Goal: Transaction & Acquisition: Book appointment/travel/reservation

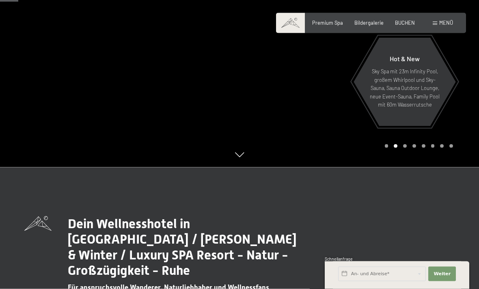
scroll to position [122, 0]
click at [433, 27] on div "Buchen Anfragen Premium Spa Bildergalerie BUCHEN Menü DE IT EN Gutschein Bilder…" at bounding box center [371, 22] width 164 height 7
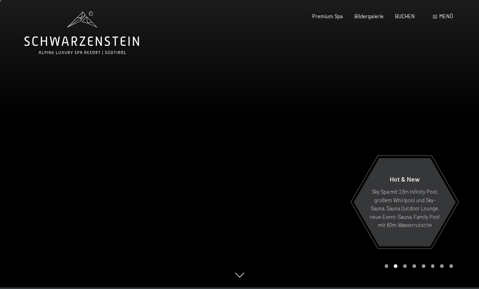
scroll to position [0, 0]
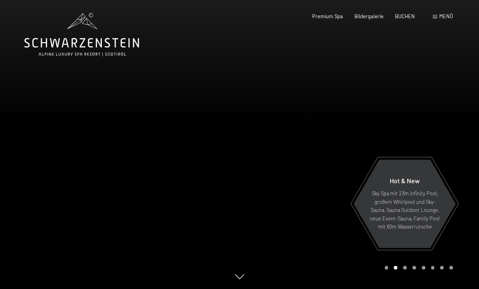
click at [447, 15] on span "Menü" at bounding box center [446, 16] width 14 height 6
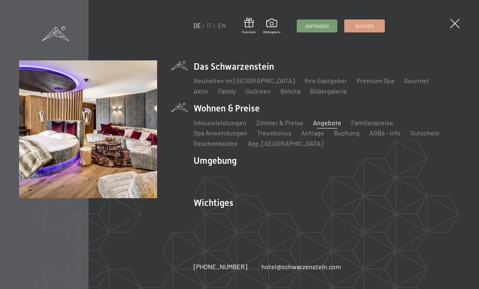
click at [323, 121] on link "Angebote" at bounding box center [327, 123] width 28 height 8
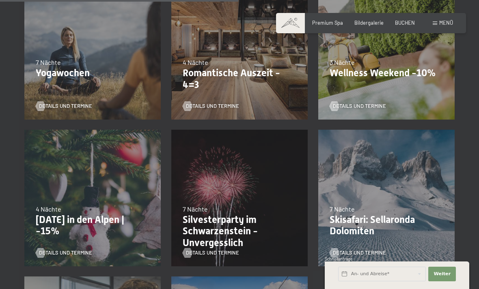
scroll to position [481, 0]
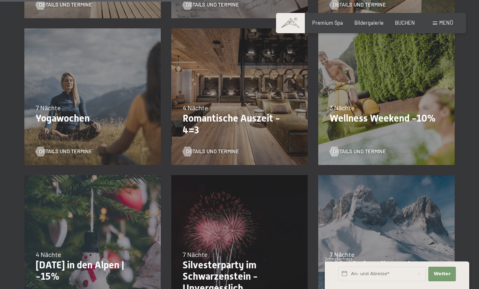
click at [139, 260] on p "[DATE] in den Alpen | -15%" at bounding box center [93, 272] width 114 height 24
click at [114, 267] on p "[DATE] in den Alpen | -15%" at bounding box center [93, 272] width 114 height 24
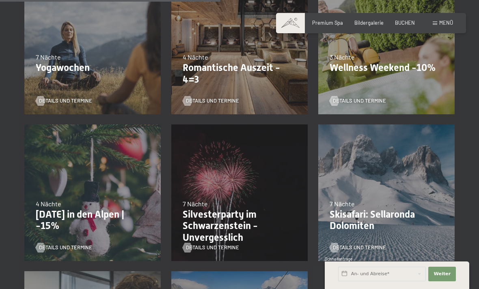
scroll to position [531, 0]
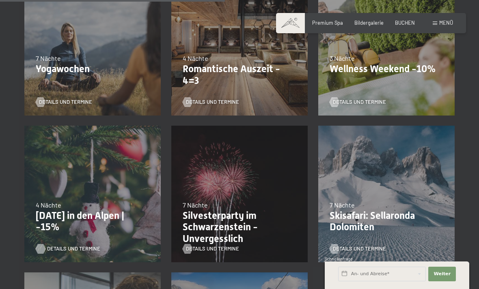
click at [64, 247] on span "Details und Termine" at bounding box center [73, 248] width 53 height 7
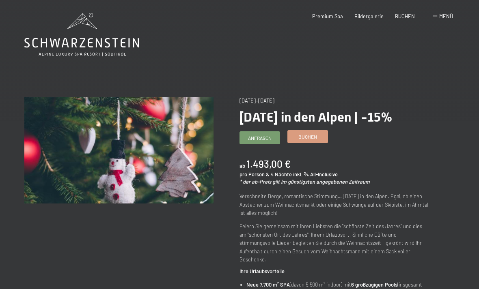
click at [314, 140] on span "Buchen" at bounding box center [307, 136] width 19 height 7
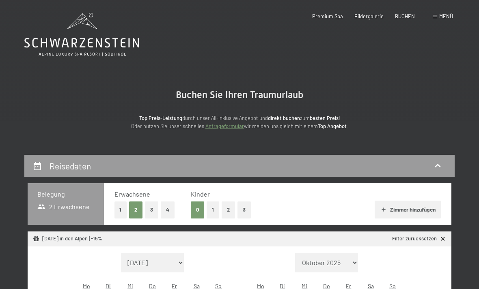
select select "2025-12-01"
select select "2026-01-01"
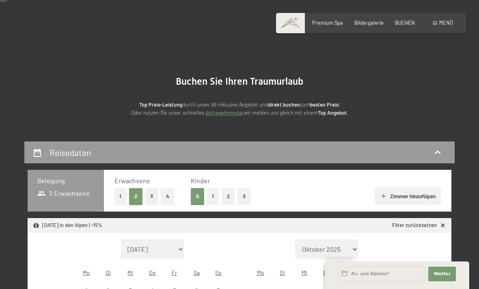
scroll to position [14, 0]
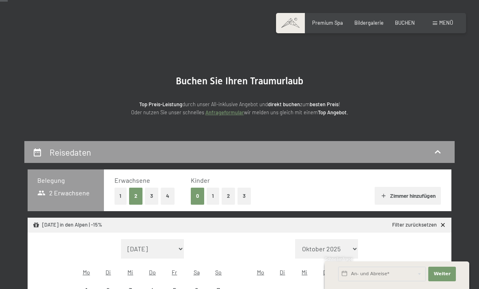
click at [230, 196] on button "2" at bounding box center [228, 196] width 13 height 17
select select "2025-12-01"
select select "2026-01-01"
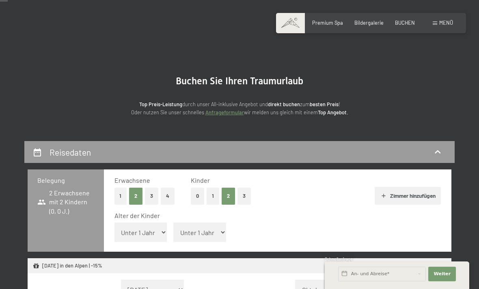
select select "2025-12-01"
select select "2026-01-01"
click at [150, 227] on select "Unter 1 Jahr 1 Jahr 2 Jahre 3 Jahre 4 Jahre 5 Jahre 6 Jahre 7 Jahre 8 Jahre 9 J…" at bounding box center [140, 232] width 53 height 19
select select "13"
select select "[DATE]"
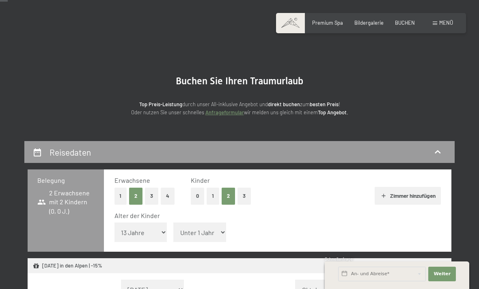
select select "[DATE]"
click at [204, 228] on select "Unter 1 Jahr 1 Jahr 2 Jahre 3 Jahre 4 Jahre 5 Jahre 6 Jahre 7 Jahre 8 Jahre 9 J…" at bounding box center [199, 232] width 53 height 19
click at [208, 228] on select "Unter 1 Jahr 1 Jahr 2 Jahre 3 Jahre 4 Jahre 5 Jahre 6 Jahre 7 Jahre 8 Jahre 9 J…" at bounding box center [199, 232] width 53 height 19
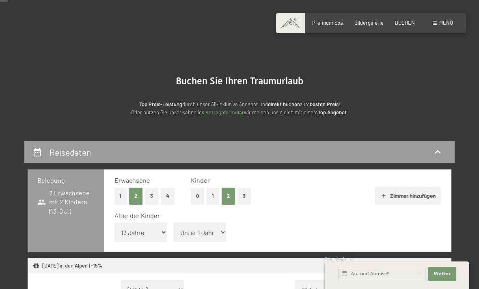
select select "10"
select select "[DATE]"
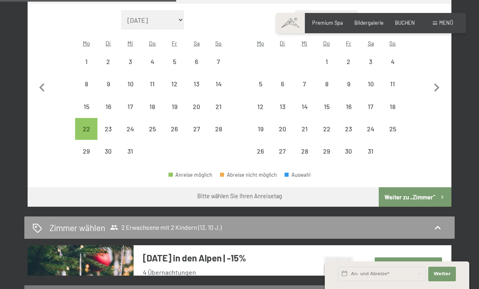
scroll to position [284, 0]
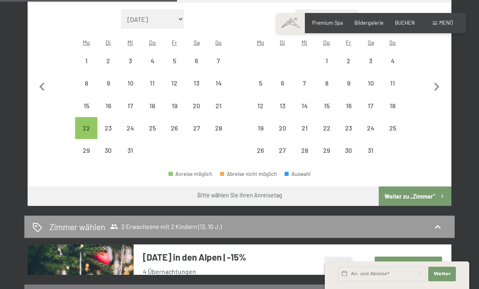
click at [421, 187] on button "Weiter zu „Zimmer“" at bounding box center [415, 196] width 73 height 19
select select "[DATE]"
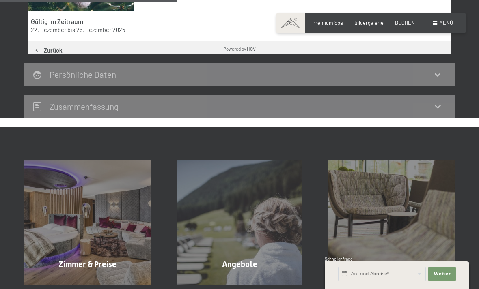
scroll to position [154, 0]
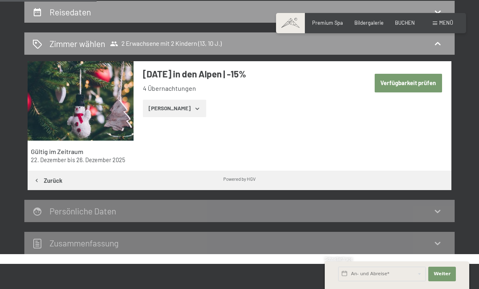
click at [182, 107] on button "Zeige Zimmer" at bounding box center [174, 109] width 63 height 18
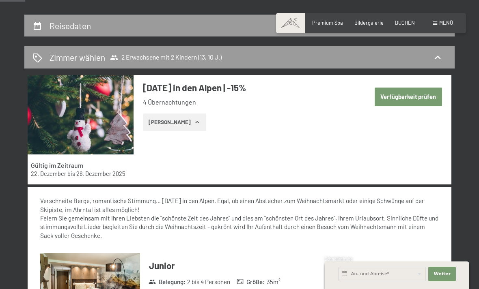
scroll to position [140, 0]
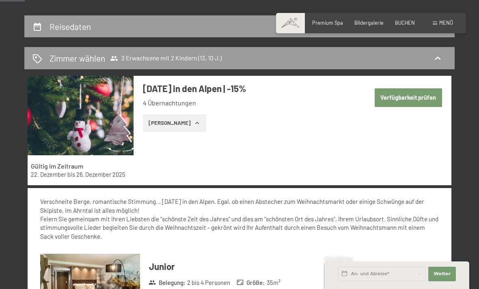
click at [420, 95] on button "Verfügbarkeit prüfen" at bounding box center [408, 97] width 67 height 19
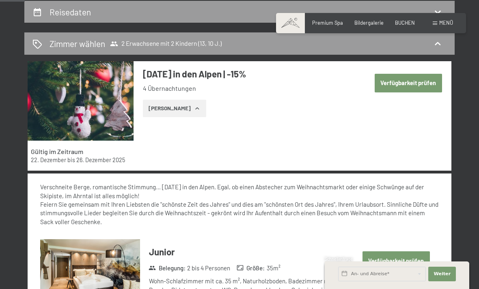
select select "13"
select select "10"
select select "[DATE]"
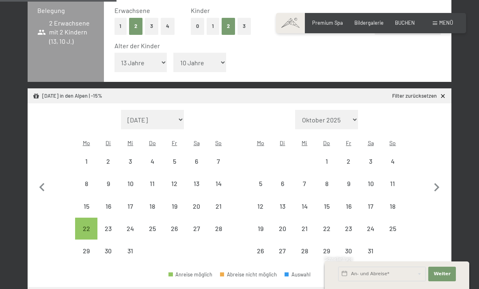
scroll to position [183, 0]
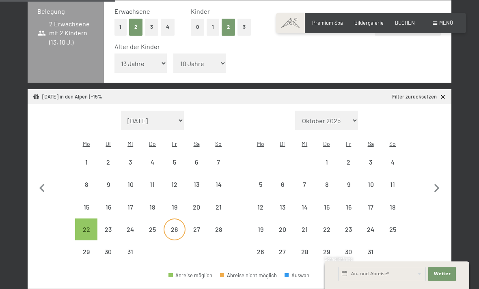
click at [177, 226] on div "26" at bounding box center [174, 236] width 20 height 20
select select "[DATE]"
click at [88, 226] on div "22" at bounding box center [86, 236] width 20 height 20
select select "[DATE]"
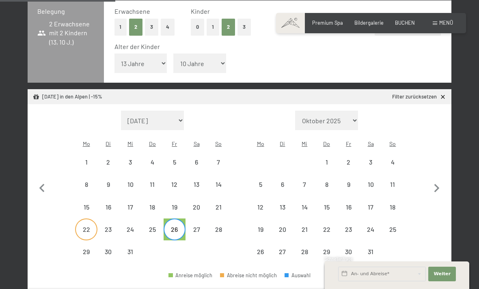
select select "[DATE]"
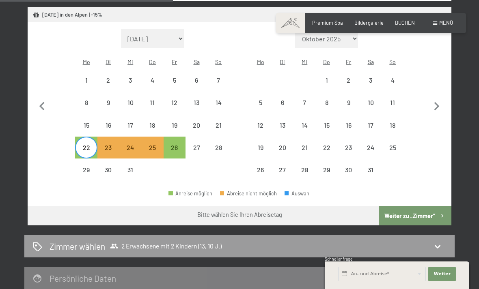
click at [416, 206] on button "Weiter zu „Zimmer“" at bounding box center [415, 215] width 73 height 19
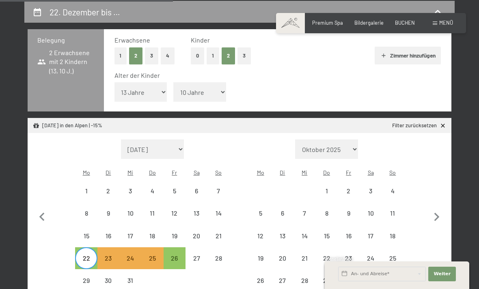
select select "[DATE]"
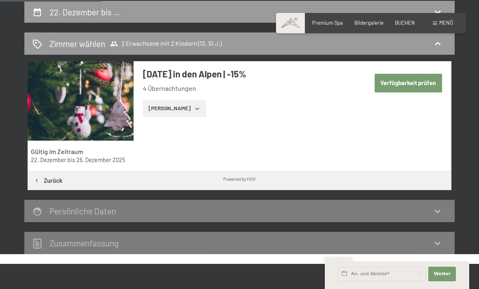
click at [185, 107] on button "Zeige Zimmer" at bounding box center [174, 109] width 63 height 18
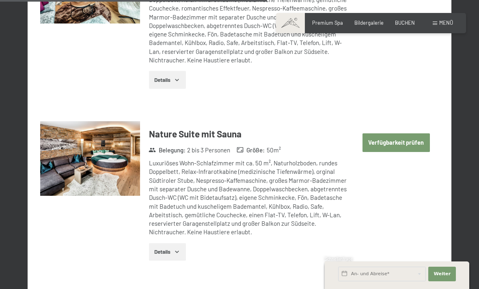
scroll to position [1510, 0]
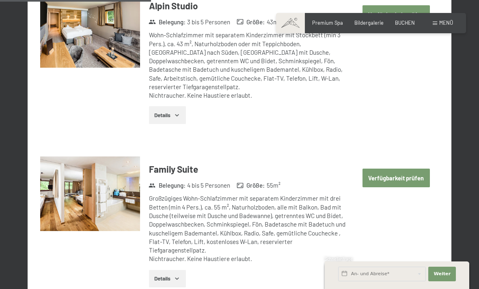
click at [409, 169] on button "Verfügbarkeit prüfen" at bounding box center [395, 178] width 67 height 19
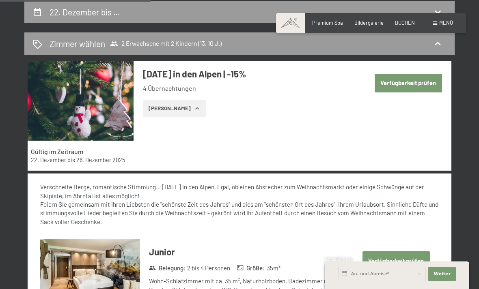
select select "13"
select select "10"
select select "[DATE]"
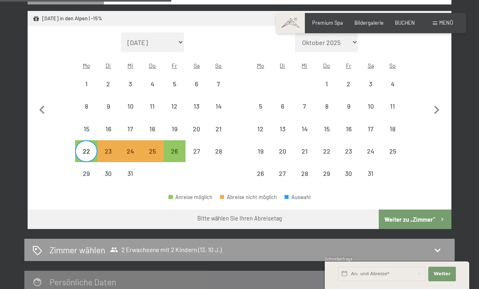
scroll to position [262, 0]
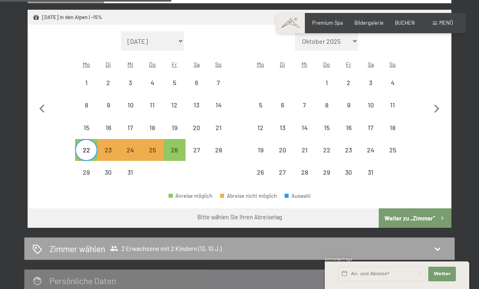
click at [439, 244] on icon at bounding box center [438, 249] width 10 height 10
select select "[DATE]"
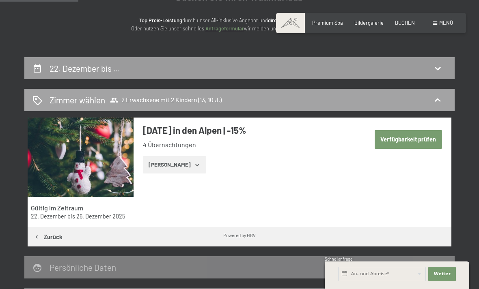
scroll to position [98, 0]
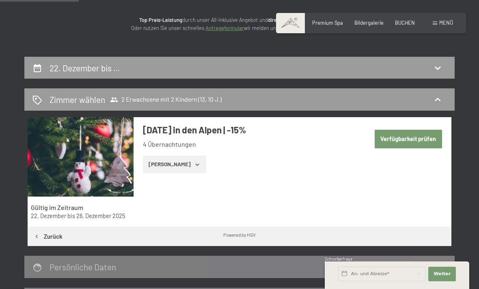
click at [174, 167] on button "Zeige Zimmer" at bounding box center [174, 165] width 63 height 18
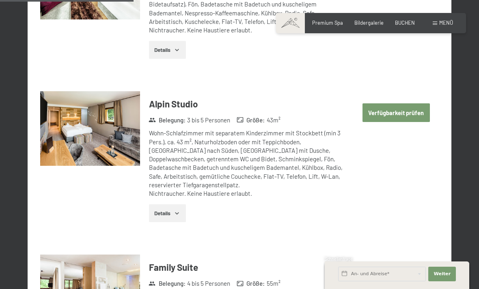
click at [392, 267] on button "Verfügbarkeit prüfen" at bounding box center [395, 276] width 67 height 19
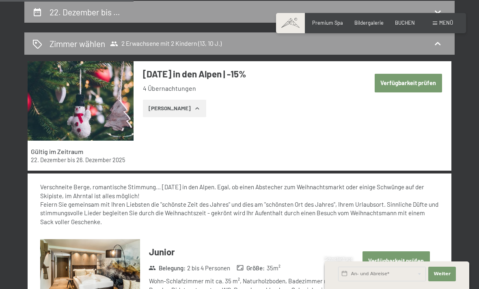
select select "13"
select select "10"
select select "[DATE]"
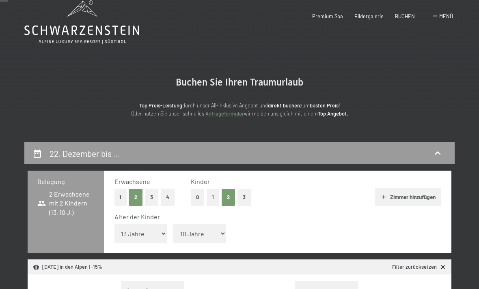
scroll to position [0, 0]
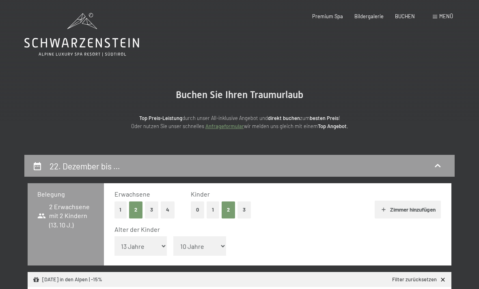
click at [410, 204] on button "Zimmer hinzufügen" at bounding box center [408, 210] width 66 height 18
select select "[DATE]"
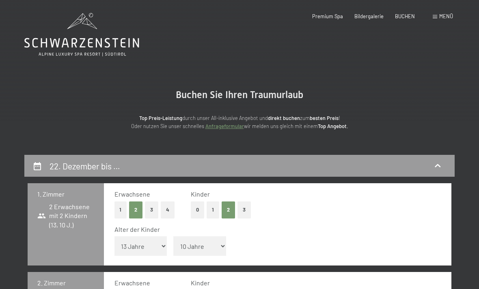
select select "[DATE]"
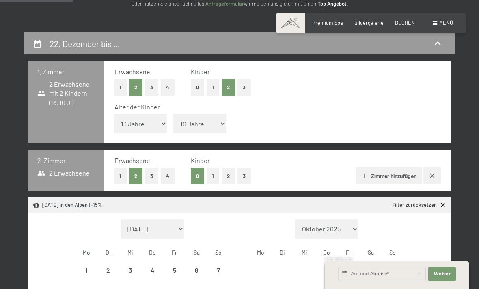
scroll to position [123, 0]
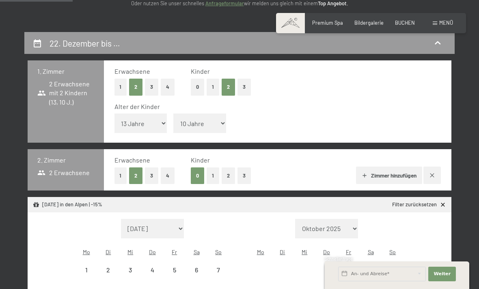
click at [435, 172] on icon "button" at bounding box center [432, 175] width 6 height 6
select select "[DATE]"
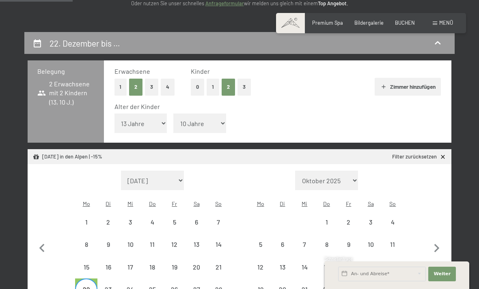
select select "[DATE]"
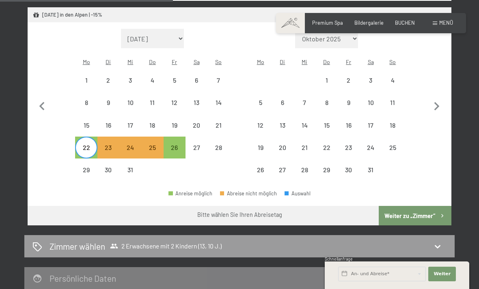
scroll to position [265, 0]
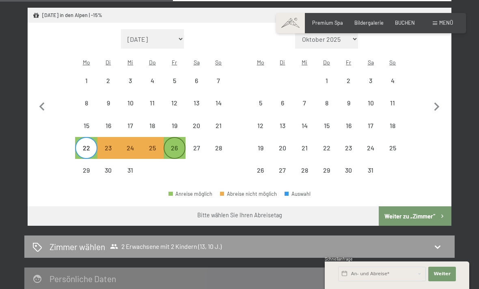
click at [175, 145] on div "26" at bounding box center [174, 155] width 20 height 20
select select "[DATE]"
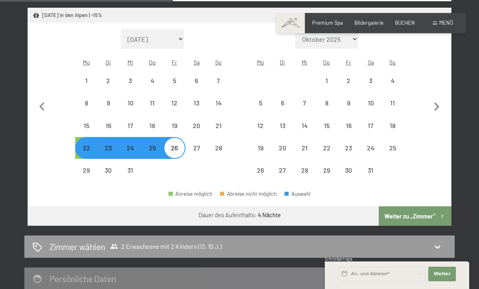
select select "[DATE]"
click at [423, 207] on button "Weiter zu „Zimmer“" at bounding box center [415, 216] width 73 height 19
select select "[DATE]"
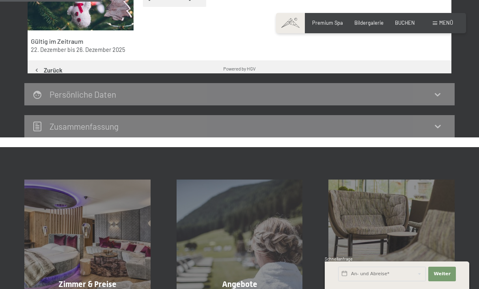
scroll to position [154, 0]
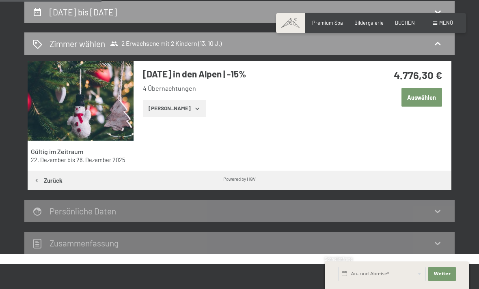
click at [179, 110] on button "Zeige Zimmer" at bounding box center [174, 109] width 63 height 18
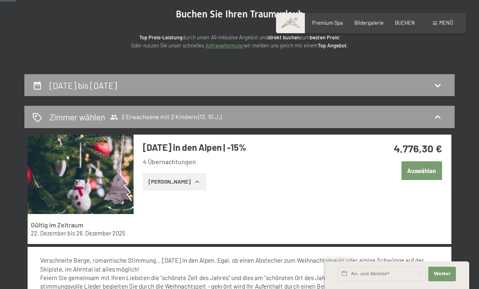
scroll to position [0, 0]
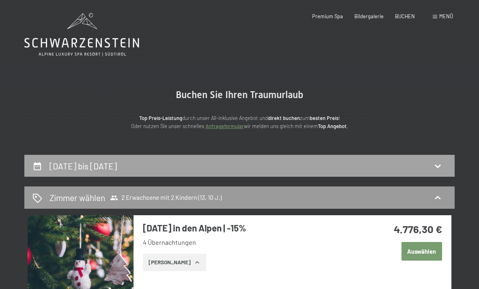
click at [429, 167] on div "22. Dezember bis 26. Dezember 2025" at bounding box center [239, 166] width 414 height 12
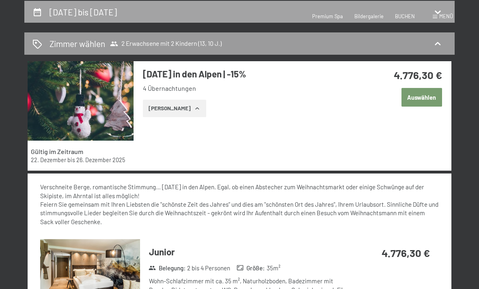
select select "13"
select select "10"
select select "[DATE]"
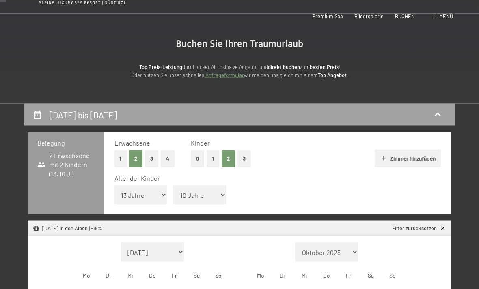
scroll to position [0, 0]
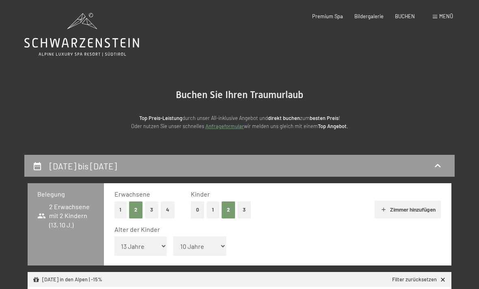
click at [436, 15] on span at bounding box center [435, 17] width 4 height 4
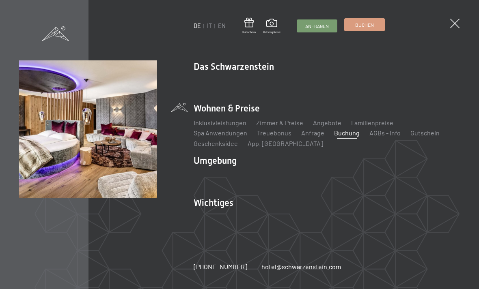
click at [376, 32] on div "Anfragen Buchen" at bounding box center [341, 25] width 88 height 13
click at [369, 24] on span "Buchen" at bounding box center [364, 25] width 19 height 7
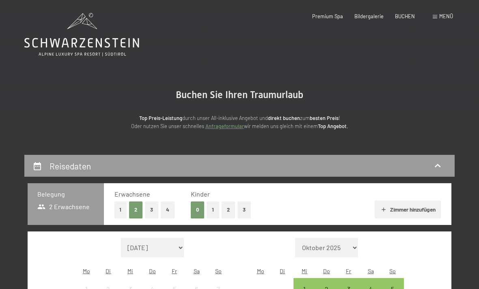
click at [229, 211] on button "2" at bounding box center [228, 210] width 13 height 17
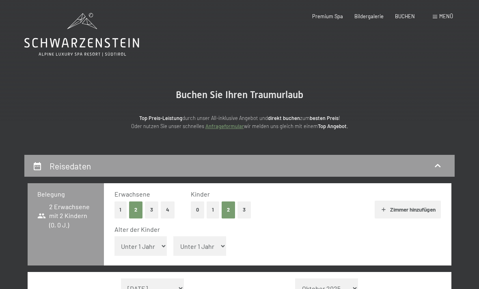
click at [155, 238] on select "Unter 1 Jahr 1 Jahr 2 Jahre 3 Jahre 4 Jahre 5 Jahre 6 Jahre 7 Jahre 8 Jahre 9 J…" at bounding box center [140, 246] width 53 height 19
select select "13"
click at [192, 238] on select "Unter 1 Jahr 1 Jahr 2 Jahre 3 Jahre 4 Jahre 5 Jahre 6 Jahre 7 Jahre 8 Jahre 9 J…" at bounding box center [199, 246] width 53 height 19
click at [205, 245] on select "Unter 1 Jahr 1 Jahr 2 Jahre 3 Jahre 4 Jahre 5 Jahre 6 Jahre 7 Jahre 8 Jahre 9 J…" at bounding box center [199, 246] width 53 height 19
select select "10"
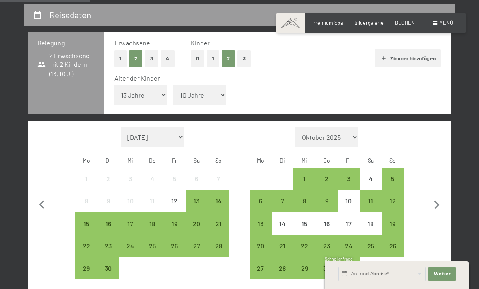
scroll to position [164, 0]
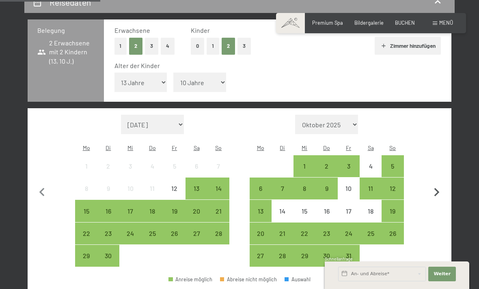
click at [435, 184] on icon "button" at bounding box center [436, 192] width 17 height 17
select select "[DATE]"
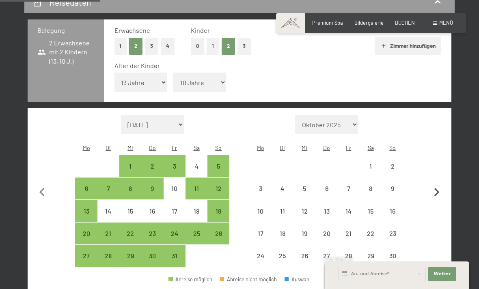
click at [437, 188] on icon "button" at bounding box center [436, 192] width 5 height 9
select select "[DATE]"
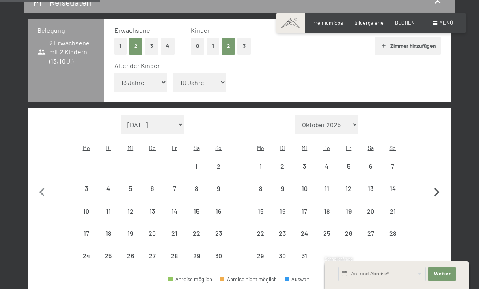
select select "[DATE]"
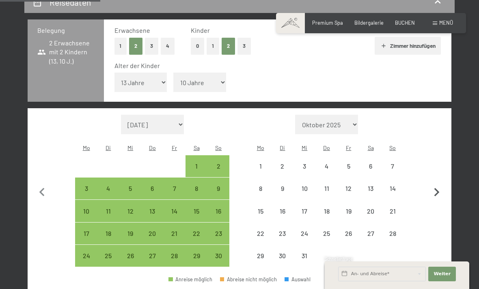
select select "[DATE]"
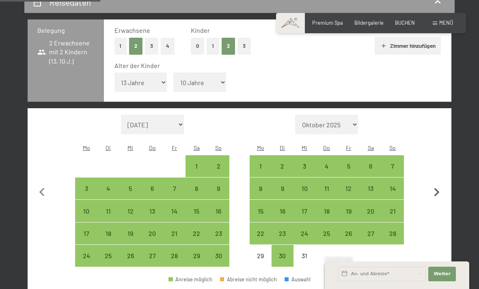
click at [438, 184] on icon "button" at bounding box center [436, 192] width 17 height 17
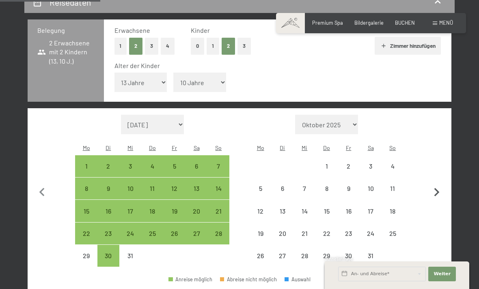
select select "[DATE]"
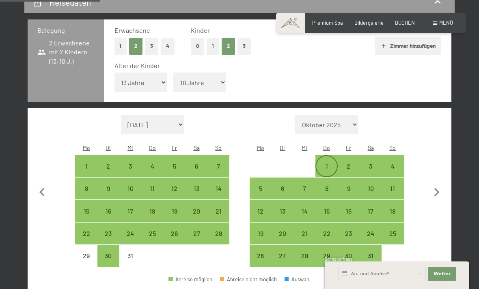
click at [323, 163] on div "1" at bounding box center [326, 173] width 20 height 20
select select "[DATE]"
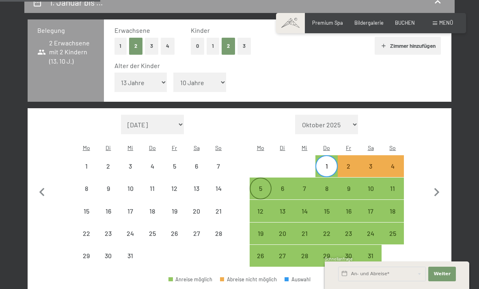
click at [261, 185] on div "5" at bounding box center [260, 195] width 20 height 20
select select "[DATE]"
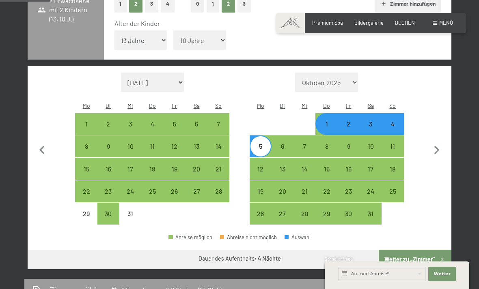
click at [411, 250] on button "Weiter zu „Zimmer“" at bounding box center [415, 259] width 73 height 19
select select "[DATE]"
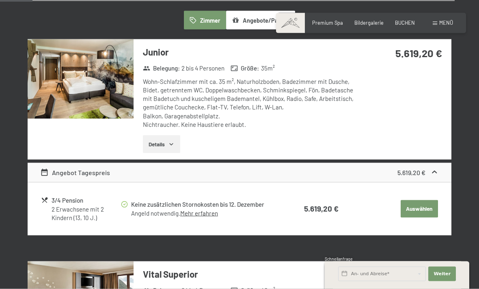
scroll to position [0, 0]
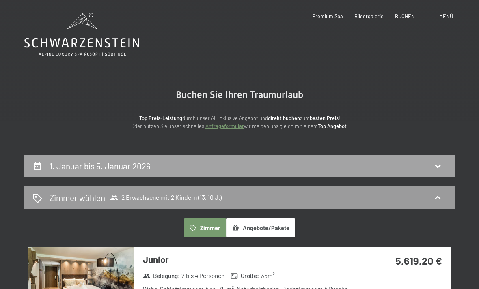
click at [422, 165] on div "1. Januar bis 5. Januar 2026" at bounding box center [239, 166] width 414 height 12
select select "13"
select select "10"
select select "[DATE]"
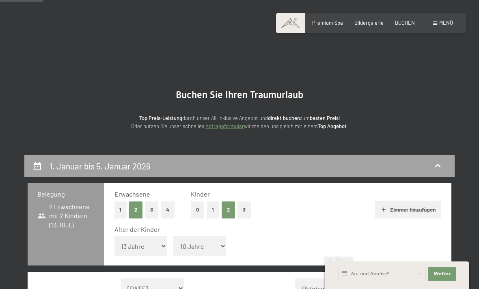
scroll to position [154, 0]
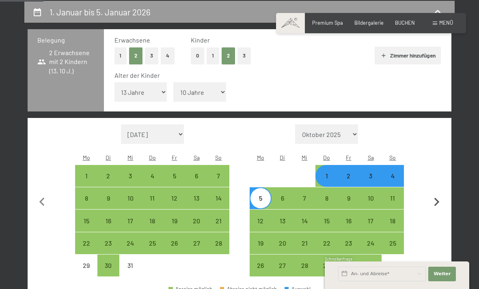
click at [436, 198] on icon "button" at bounding box center [436, 202] width 5 height 9
select select "[DATE]"
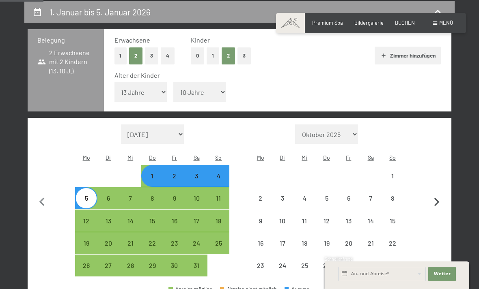
select select "[DATE]"
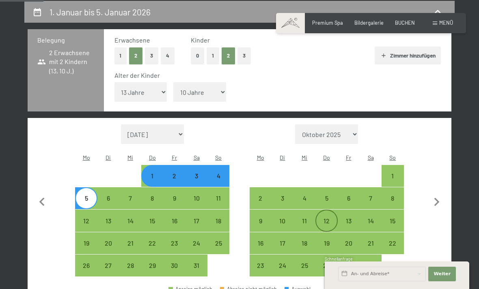
click at [328, 218] on div "12" at bounding box center [326, 228] width 20 height 20
select select "[DATE]"
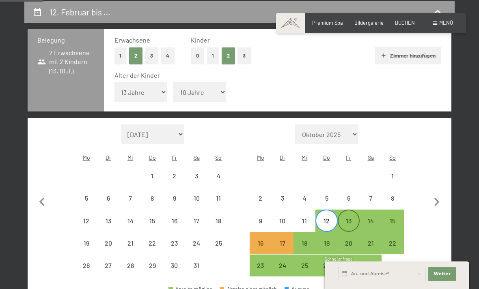
click at [351, 218] on div "13" at bounding box center [348, 228] width 20 height 20
select select "[DATE]"
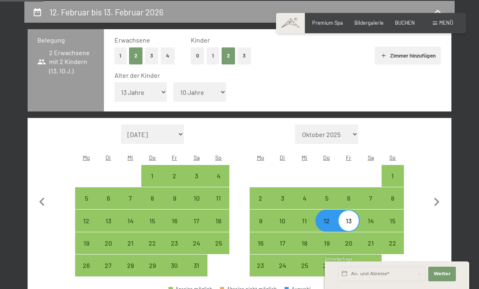
click at [349, 218] on div "13" at bounding box center [348, 228] width 20 height 20
select select "[DATE]"
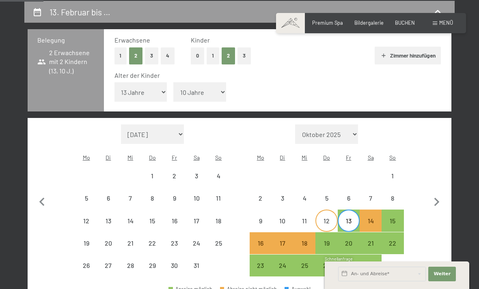
click at [325, 218] on div "12" at bounding box center [326, 228] width 20 height 20
select select "[DATE]"
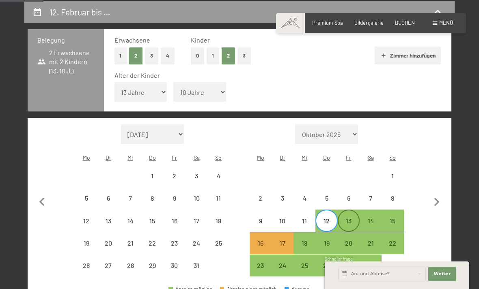
click at [349, 218] on div "13" at bounding box center [348, 228] width 20 height 20
select select "[DATE]"
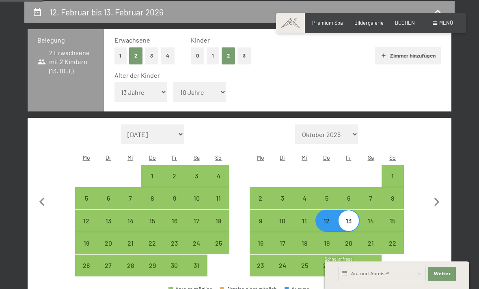
click at [350, 218] on div "13" at bounding box center [348, 228] width 20 height 20
select select "[DATE]"
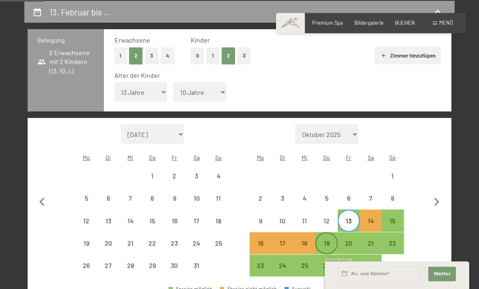
click at [330, 233] on div "19" at bounding box center [326, 243] width 20 height 20
select select "[DATE]"
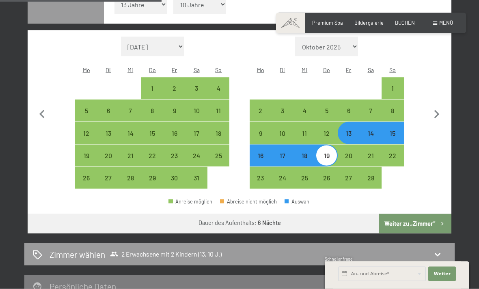
click at [420, 214] on button "Weiter zu „Zimmer“" at bounding box center [415, 223] width 73 height 19
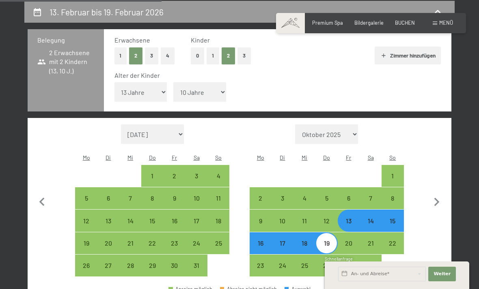
select select "[DATE]"
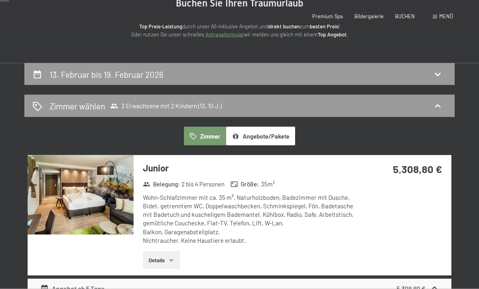
scroll to position [0, 0]
